Goal: Information Seeking & Learning: Learn about a topic

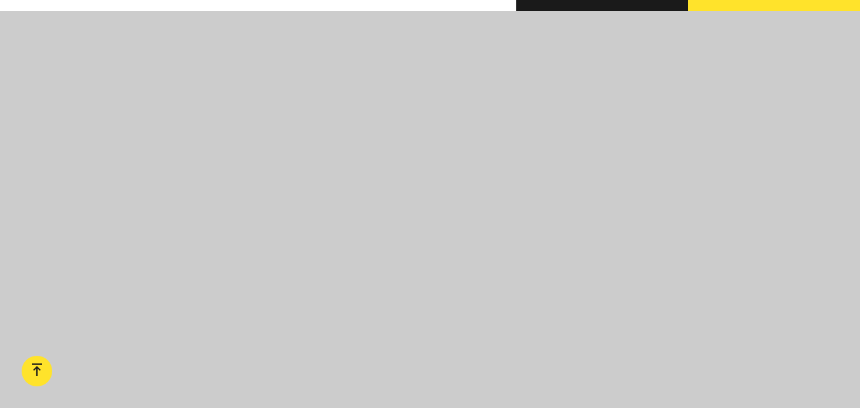
scroll to position [1336, 0]
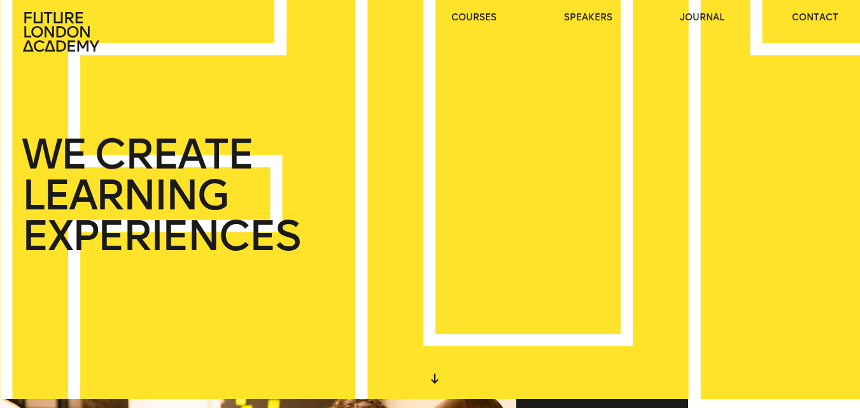
scroll to position [0, 0]
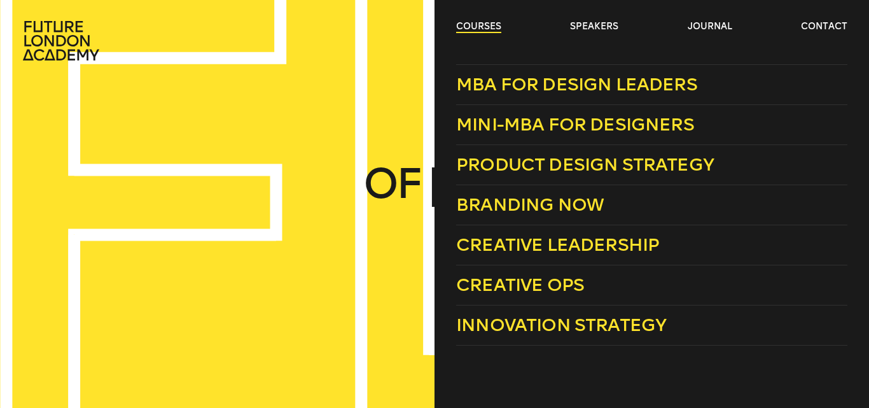
click at [473, 24] on link "courses" at bounding box center [478, 26] width 45 height 13
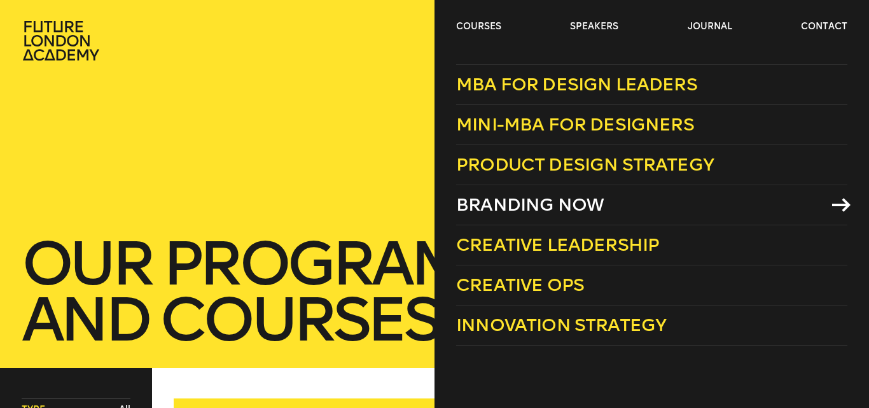
click at [489, 214] on span "Branding Now" at bounding box center [530, 204] width 148 height 21
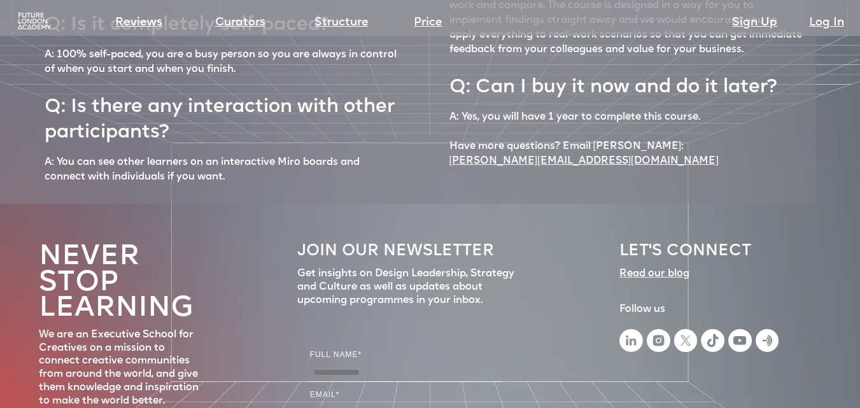
scroll to position [5775, 0]
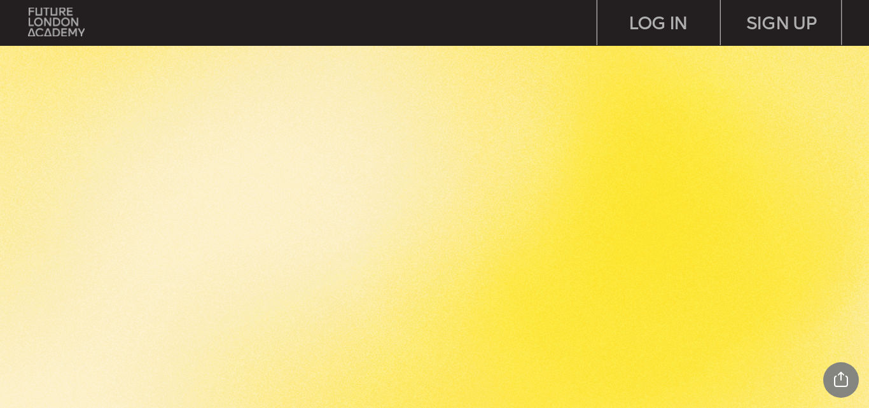
scroll to position [2800, 0]
